Goal: Transaction & Acquisition: Download file/media

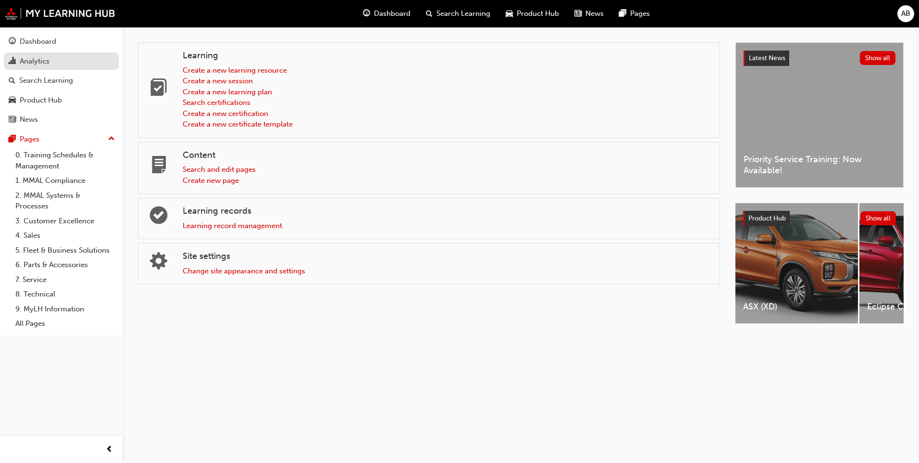
click at [63, 63] on div "Analytics" at bounding box center [61, 61] width 105 height 12
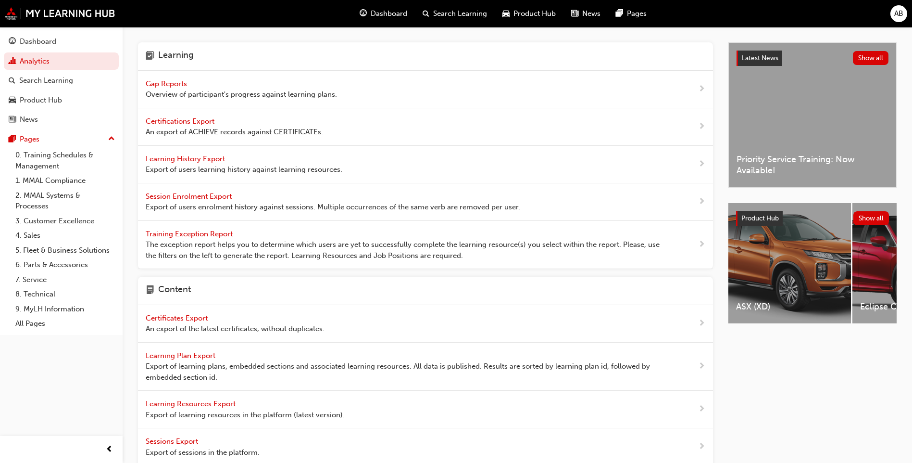
click at [253, 207] on span "Export of users enrolment history against sessions. Multiple occurrences of the…" at bounding box center [333, 206] width 375 height 11
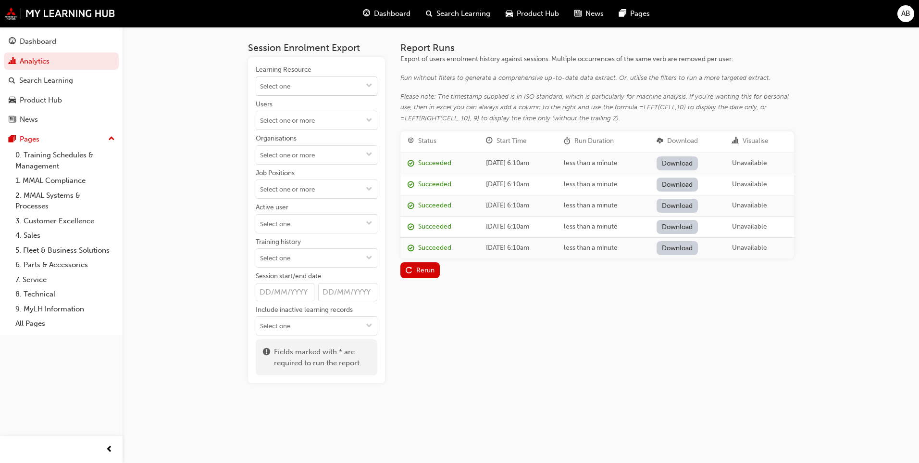
click at [323, 89] on input "Learning Resource" at bounding box center [316, 86] width 121 height 18
type input "25O_QZ_"
click at [320, 111] on li "25MY Outlander (ZM) - Product Assessment Quiz 25O_QZ_JFY25 LIVE" at bounding box center [317, 116] width 122 height 41
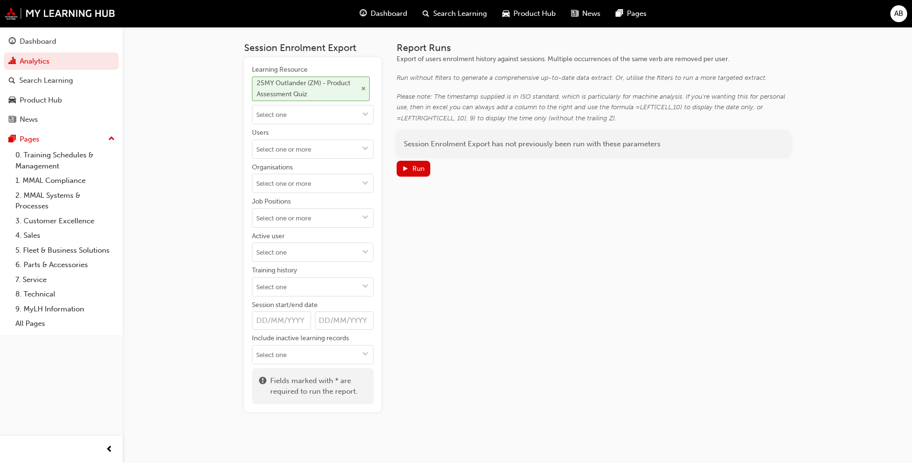
click at [287, 91] on div "25MY Outlander (ZM) - Product Assessment Quiz" at bounding box center [307, 89] width 101 height 22
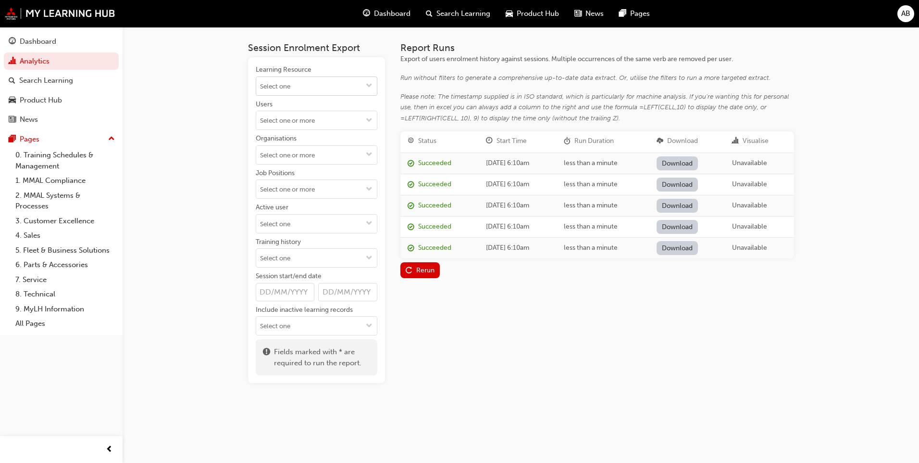
click at [298, 86] on input "Learning Resource" at bounding box center [316, 86] width 121 height 18
click at [284, 76] on label "Learning Resource" at bounding box center [317, 80] width 122 height 31
drag, startPoint x: 284, startPoint y: 76, endPoint x: 295, endPoint y: 95, distance: 22.8
click at [295, 95] on div at bounding box center [317, 85] width 122 height 19
click at [295, 85] on input "Learning Resource 25MY Outlander (ZM) - Product Assessment Quiz 25O_QZ_JFY25 LI…" at bounding box center [316, 86] width 121 height 18
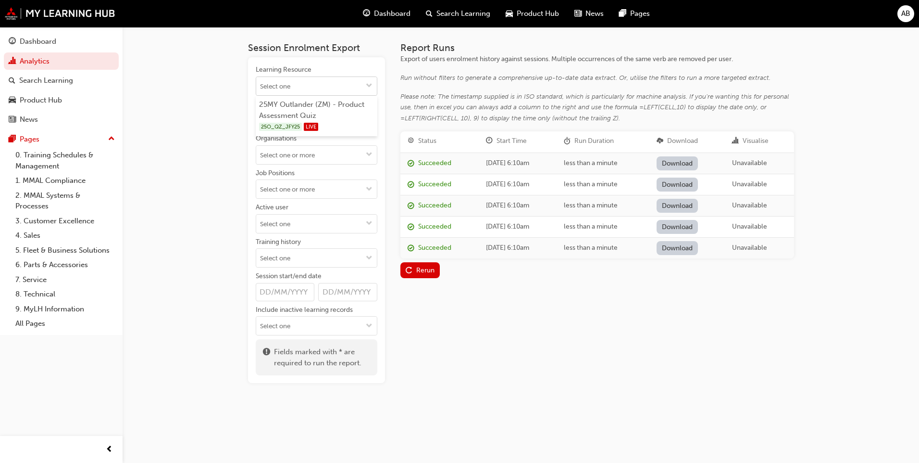
paste input "25O_QZ_JFY25"
type input "25O_QZ_JFY25"
click at [352, 110] on li "25MY Outlander (ZM) - Product Assessment Quiz 25O_QZ_JFY25 LIVE" at bounding box center [317, 116] width 122 height 41
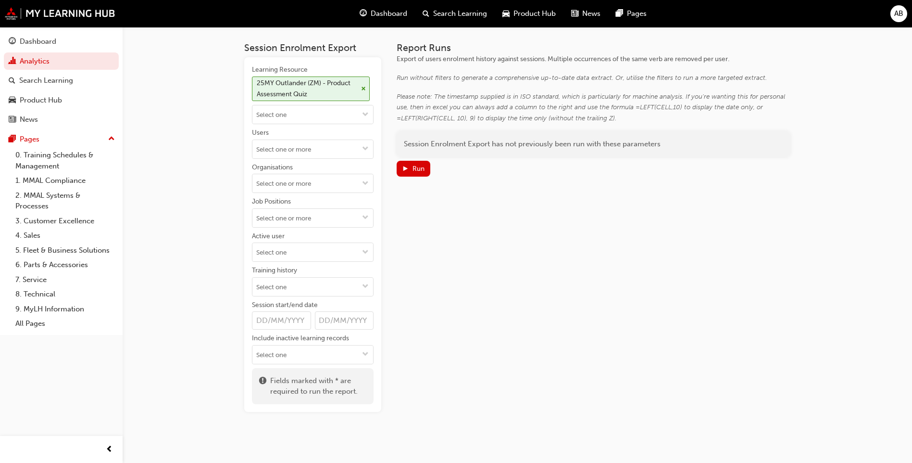
click at [477, 231] on div "Report Runs Export of users enrolment history against sessions. Multiple occurr…" at bounding box center [594, 226] width 394 height 369
click at [410, 164] on div "Run" at bounding box center [413, 169] width 23 height 10
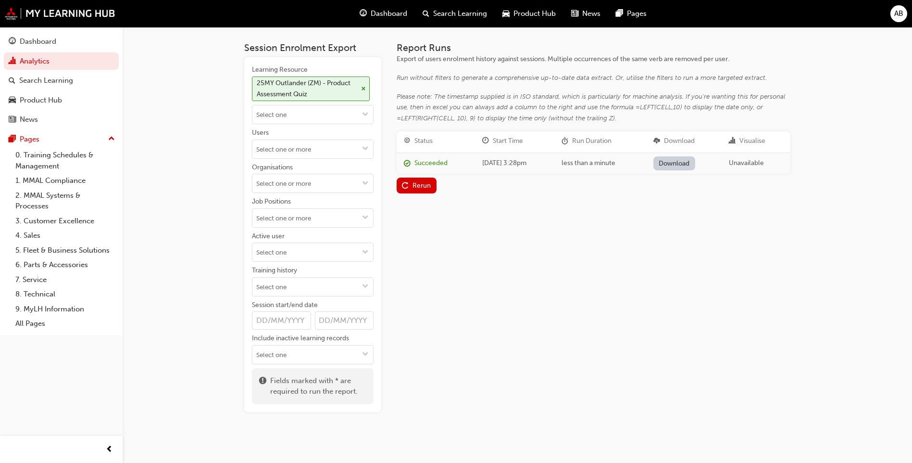
click at [433, 161] on div "Succeeded" at bounding box center [431, 163] width 33 height 11
click at [688, 160] on link "Download" at bounding box center [675, 163] width 42 height 14
click at [702, 243] on div "Report Runs Export of users enrolment history against sessions. Multiple occurr…" at bounding box center [594, 226] width 394 height 369
click at [314, 106] on input "Learning Resource 25MY Outlander (ZM) - Product Assessment Quiz" at bounding box center [312, 114] width 121 height 18
click at [425, 264] on div "Report Runs Export of users enrolment history against sessions. Multiple occurr…" at bounding box center [594, 226] width 394 height 369
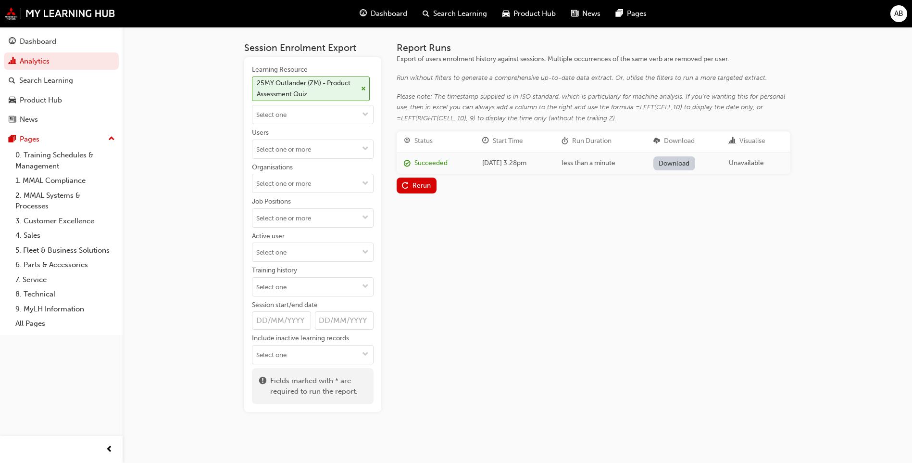
click at [687, 167] on link "Download" at bounding box center [675, 163] width 42 height 14
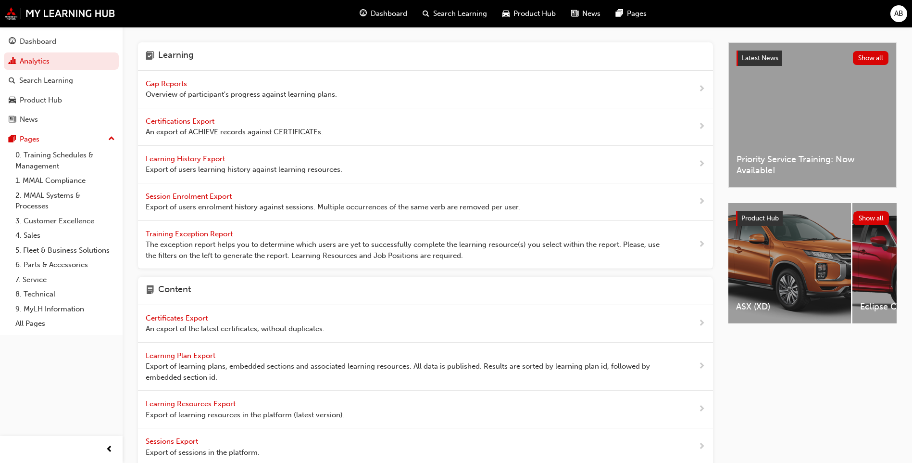
click at [199, 193] on span "Session Enrolment Export" at bounding box center [190, 196] width 88 height 9
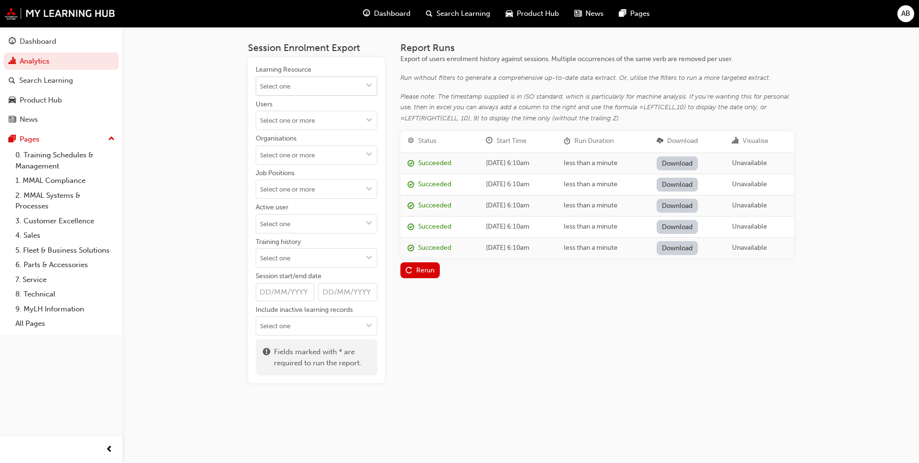
click at [295, 80] on input "Learning Resource" at bounding box center [316, 86] width 121 height 18
paste input "25O_QZ_JFY25"
type input "25O_QZ_JFY25"
click at [332, 86] on input "25O_QZ_JFY25" at bounding box center [316, 86] width 121 height 18
click at [256, 105] on li "25MY Outlander (ZM) - Product Assessment Quiz 25O_QZ_JFY25 LIVE" at bounding box center [317, 116] width 122 height 41
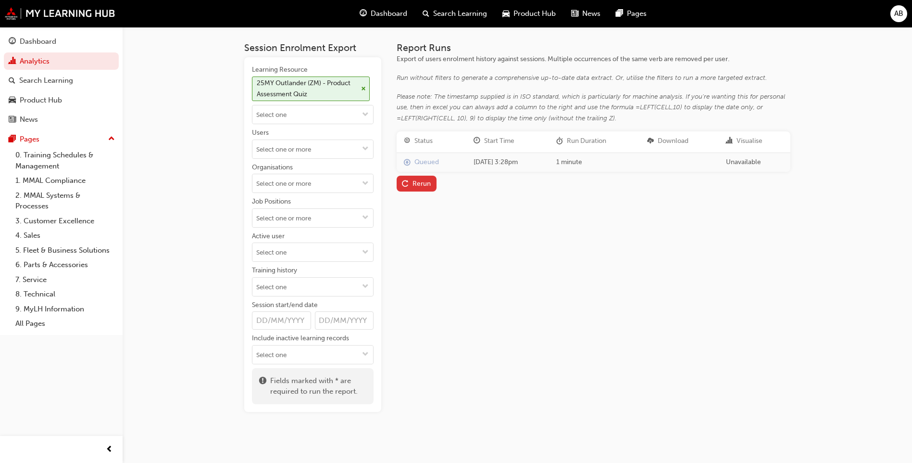
click at [408, 185] on span "replay-icon" at bounding box center [405, 184] width 7 height 8
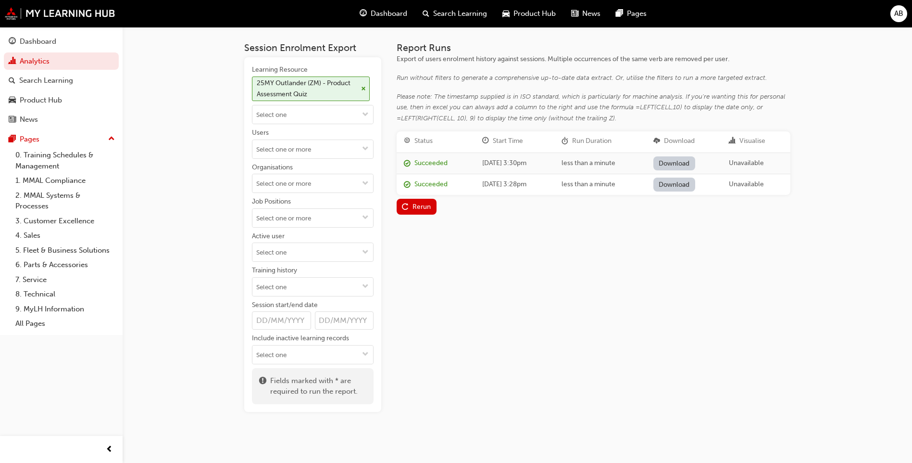
click at [695, 167] on link "Download" at bounding box center [675, 163] width 42 height 14
drag, startPoint x: 314, startPoint y: 67, endPoint x: 369, endPoint y: 86, distance: 58.9
click at [314, 67] on div "Learning Resource" at bounding box center [313, 71] width 122 height 12
click at [314, 105] on input "Learning Resource 25MY Outlander (ZM) - Product Assessment Quiz" at bounding box center [312, 114] width 121 height 18
click at [361, 90] on span "cross-icon" at bounding box center [363, 89] width 5 height 6
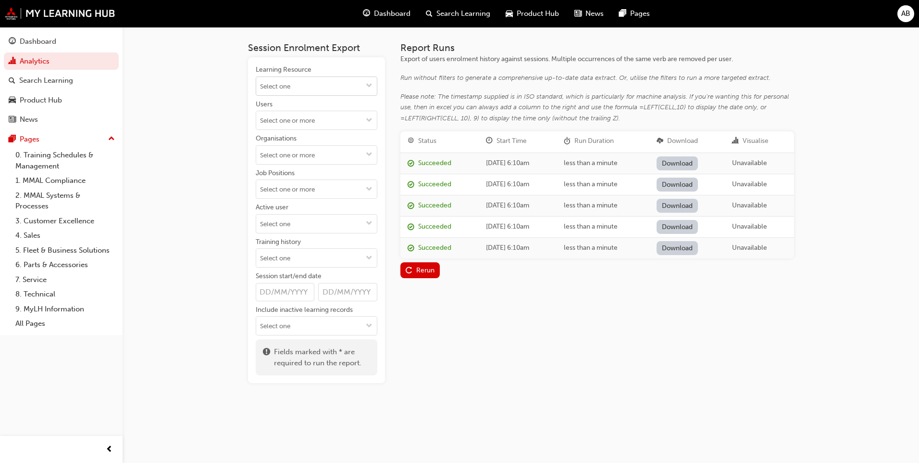
click at [313, 94] on input "Learning Resource" at bounding box center [316, 86] width 121 height 18
paste input "SS_MTSBSHCNNCT_M1"
type input "SS_MTSBSHCNNCT_M1"
click at [317, 102] on li "Mitsubishi Connect SS_MTSBSHCNNCT_M1 LIVE" at bounding box center [317, 111] width 122 height 30
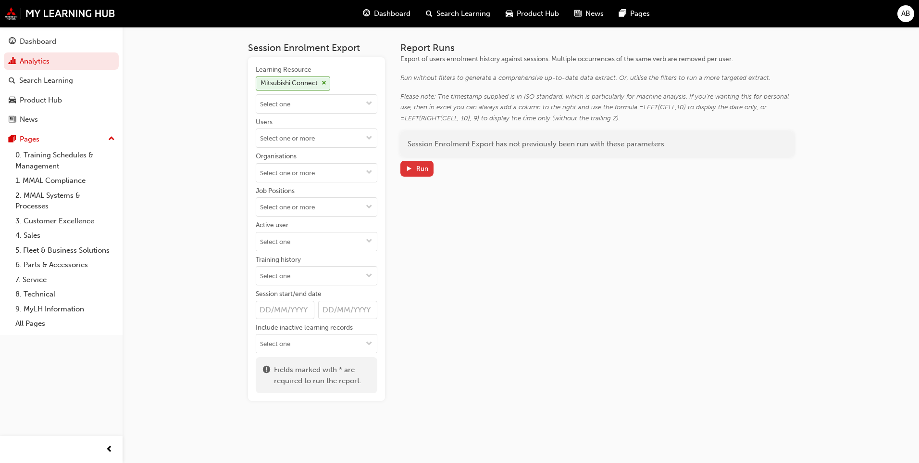
click at [421, 164] on div "Run" at bounding box center [417, 169] width 23 height 10
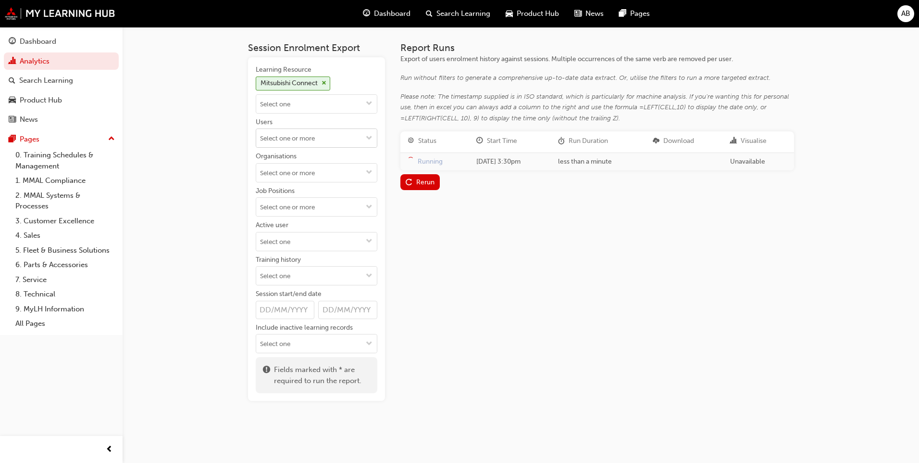
click at [350, 132] on input "Users" at bounding box center [316, 138] width 121 height 18
click at [373, 134] on button "Users No results, type at least 2 characters of family name" at bounding box center [369, 138] width 15 height 18
click at [378, 108] on div "Learning Resource Mitsubishi Connect Users No results, type at least 2 characte…" at bounding box center [316, 228] width 137 height 343
click at [371, 104] on span "down-icon" at bounding box center [369, 104] width 7 height 8
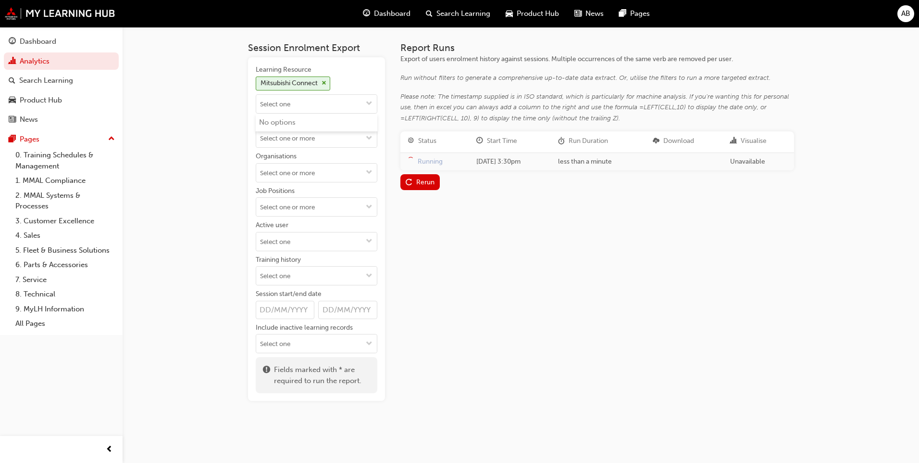
click at [457, 232] on div "Report Runs Export of users enrolment history against sessions. Multiple occurr…" at bounding box center [598, 221] width 394 height 358
click at [367, 340] on span "down-icon" at bounding box center [369, 344] width 7 height 8
click at [699, 161] on link "Download" at bounding box center [678, 163] width 42 height 14
click at [42, 60] on link "Analytics" at bounding box center [61, 61] width 115 height 18
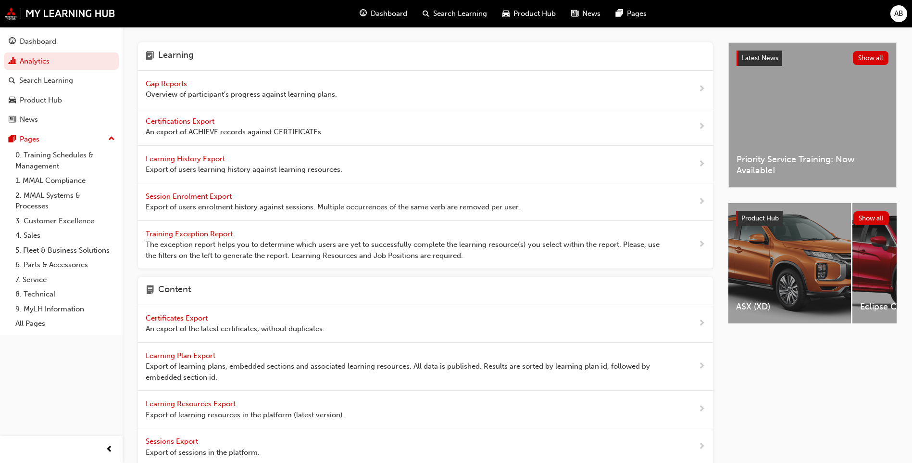
click at [201, 90] on span "Overview of participant's progress against learning plans." at bounding box center [241, 94] width 191 height 11
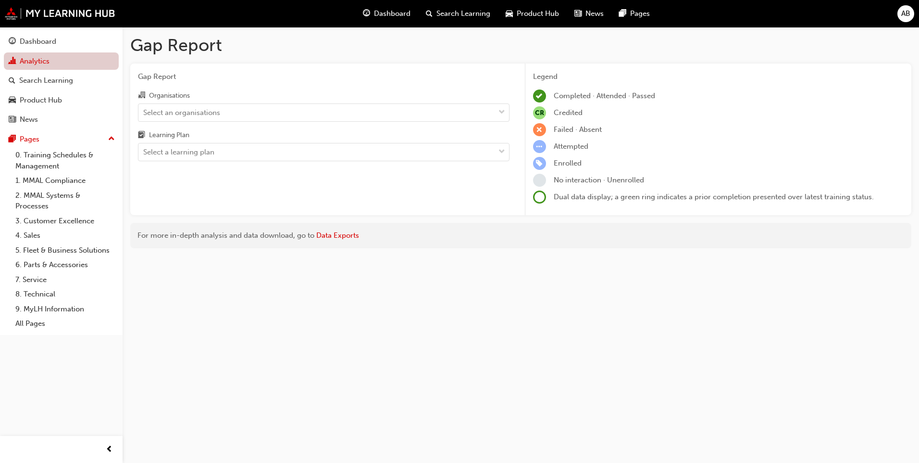
click at [49, 58] on link "Analytics" at bounding box center [61, 61] width 115 height 18
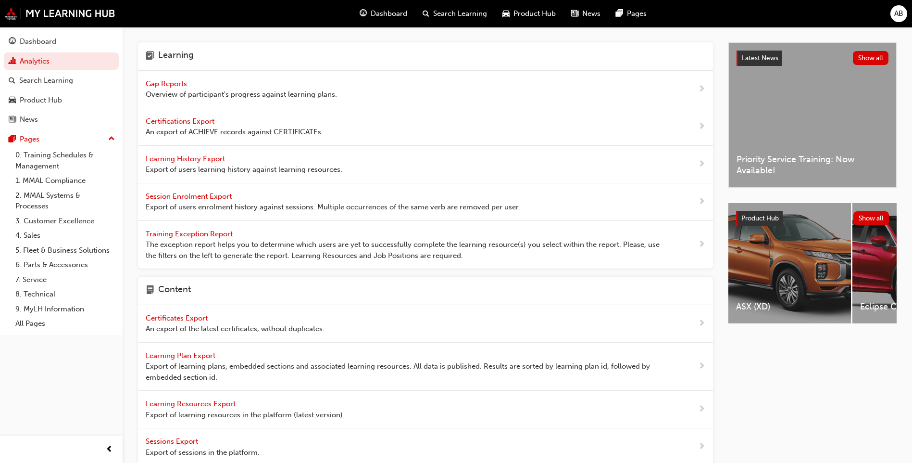
click at [290, 162] on div "Learning History Export Export of users learning history against learning resou…" at bounding box center [244, 164] width 197 height 22
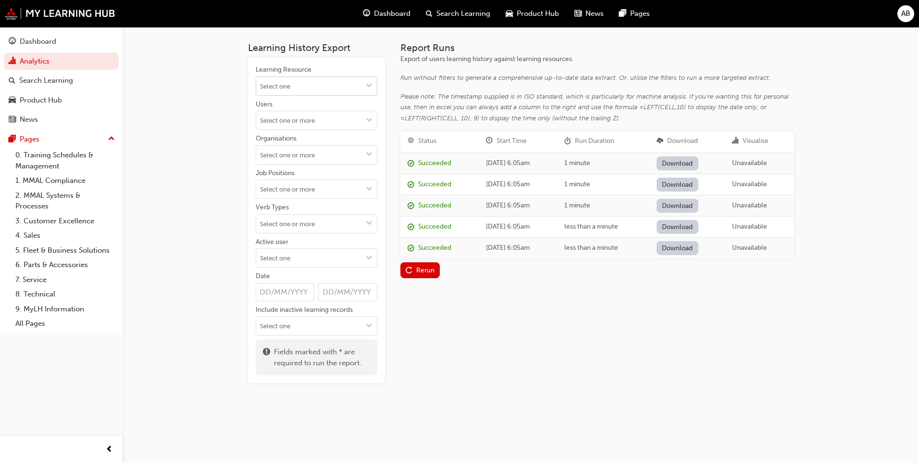
click at [290, 83] on input "Learning Resource" at bounding box center [316, 86] width 121 height 18
paste input "SS_MTSBSHCNNCT_M1"
type input "SS_MTSBSHCNNCT_M1"
click at [342, 107] on li "Mitsubishi Connect SS_MTSBSHCNNCT_M1 LIVE" at bounding box center [317, 111] width 122 height 30
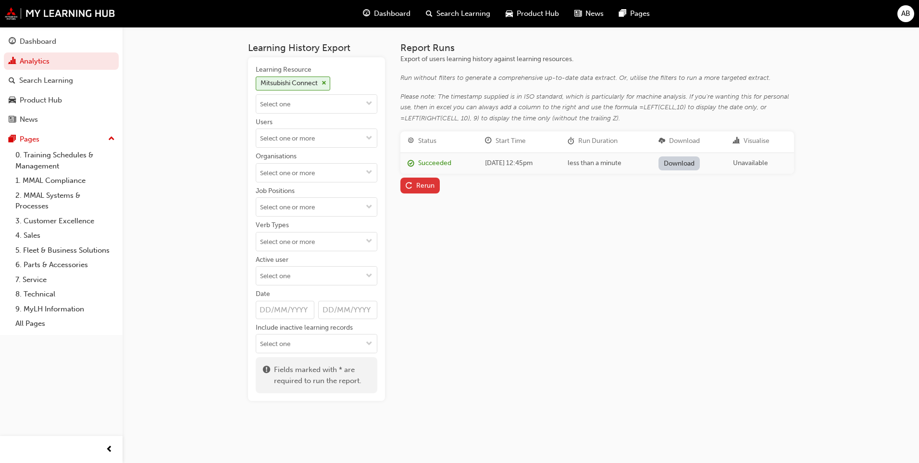
click at [416, 184] on div "Rerun" at bounding box center [425, 185] width 18 height 8
click at [598, 247] on div "Report Runs Export of users learning history against learning resources. Run wi…" at bounding box center [598, 221] width 394 height 358
click at [699, 159] on link "Download" at bounding box center [680, 163] width 42 height 14
click at [325, 82] on span "cross-icon" at bounding box center [324, 83] width 5 height 6
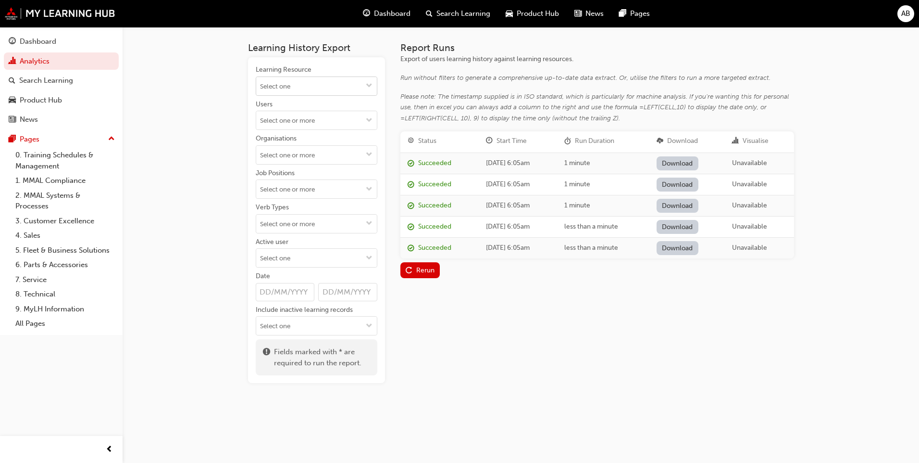
click at [338, 89] on input "Learning Resource" at bounding box center [316, 86] width 121 height 18
paste input "25O_QZ_JFY25"
type input "25O_QZ_JFY25"
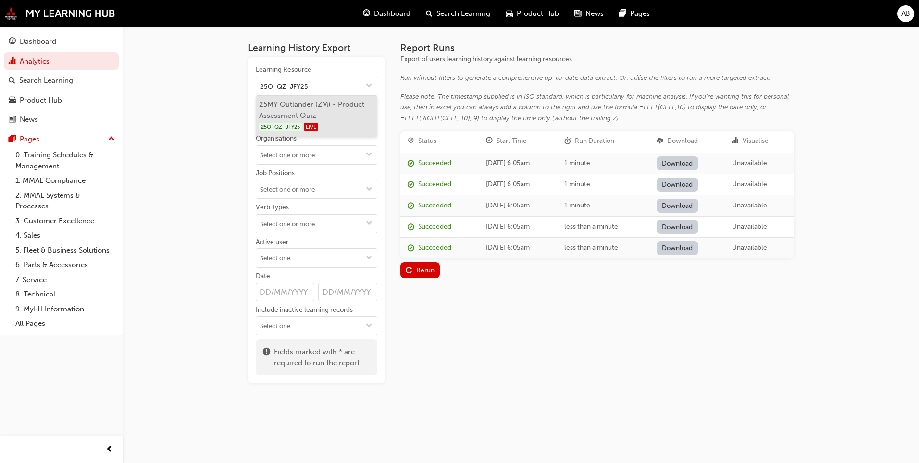
click at [329, 102] on li "25MY Outlander (ZM) - Product Assessment Quiz 25O_QZ_JFY25 LIVE" at bounding box center [317, 116] width 122 height 41
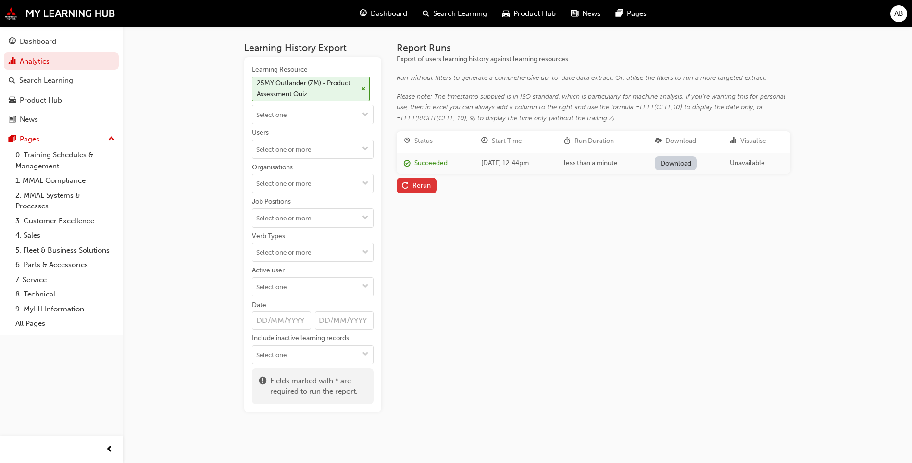
click at [428, 181] on div "Rerun" at bounding box center [422, 185] width 18 height 8
click at [688, 158] on link "Download" at bounding box center [676, 163] width 42 height 14
click at [365, 86] on span "cross-icon" at bounding box center [363, 89] width 5 height 6
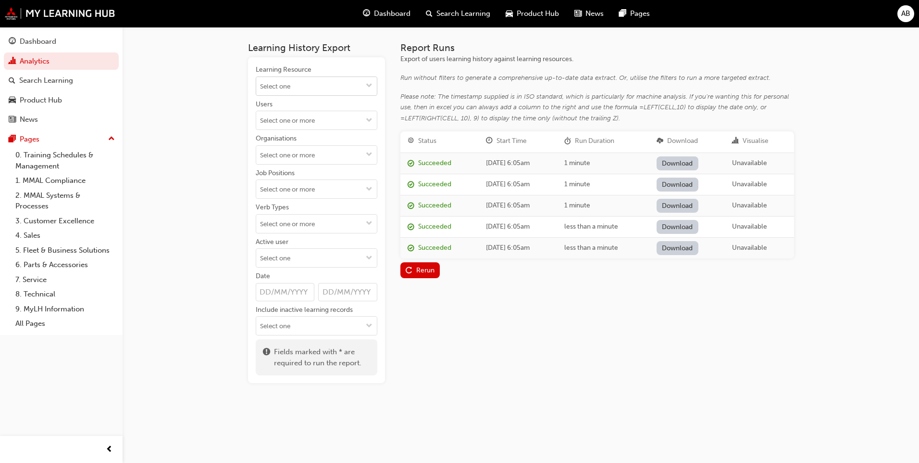
click at [325, 80] on input "Learning Resource" at bounding box center [316, 86] width 121 height 18
paste input "25O_M1"
type input "25O_M1"
click at [338, 106] on li "25MY Outlander Sneak Peek Video 25O_M1 LIVE" at bounding box center [317, 111] width 122 height 30
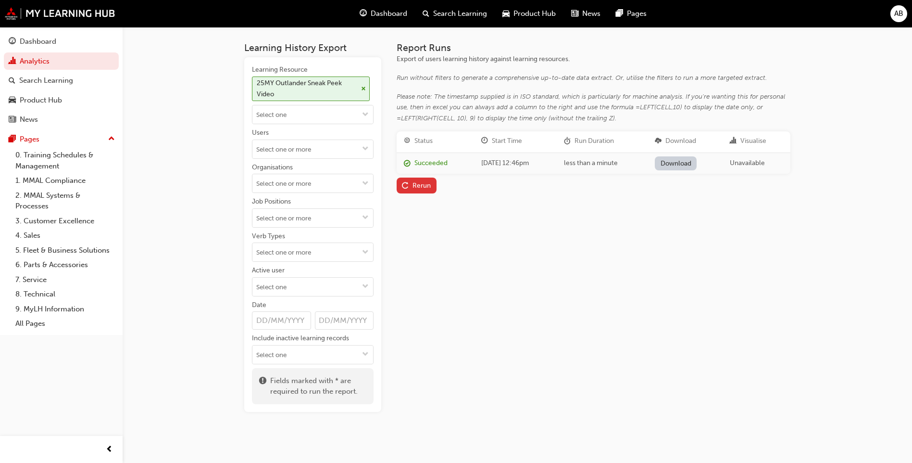
click at [412, 185] on div "Rerun" at bounding box center [416, 185] width 29 height 10
drag, startPoint x: 629, startPoint y: 265, endPoint x: 600, endPoint y: 241, distance: 37.6
click at [629, 265] on div "Report Runs Export of users learning history against learning resources. Run wi…" at bounding box center [594, 226] width 394 height 369
click at [697, 159] on link "Download" at bounding box center [676, 163] width 42 height 14
click at [642, 339] on div "Report Runs Export of users learning history against learning resources. Run wi…" at bounding box center [594, 226] width 394 height 369
